Goal: Find contact information: Find contact information

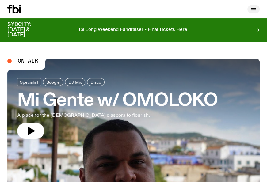
click at [252, 9] on icon "button" at bounding box center [253, 9] width 5 height 0
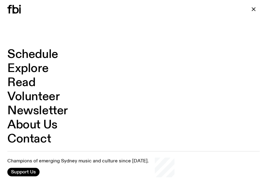
click at [48, 52] on link "Schedule" at bounding box center [32, 55] width 51 height 12
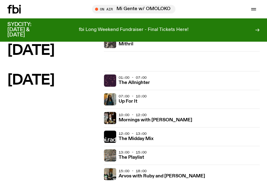
scroll to position [830, 0]
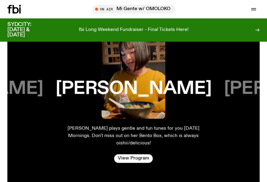
scroll to position [1075, 0]
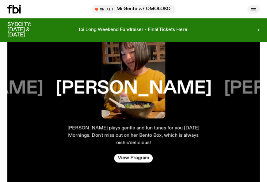
click at [253, 7] on icon "button" at bounding box center [252, 9] width 7 height 7
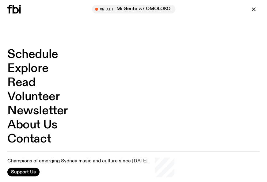
click at [35, 69] on link "Explore" at bounding box center [27, 69] width 41 height 12
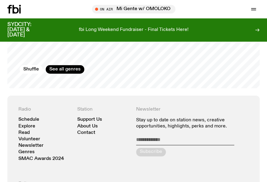
scroll to position [1041, 0]
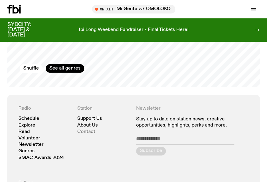
click at [90, 129] on link "Contact" at bounding box center [86, 131] width 18 height 5
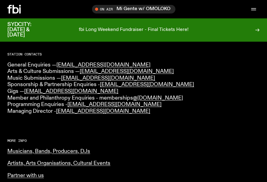
scroll to position [168, 0]
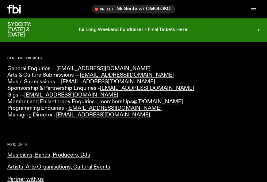
click at [102, 81] on link "[EMAIL_ADDRESS][DOMAIN_NAME]" at bounding box center [108, 82] width 94 height 6
